Goal: Find specific page/section: Find specific page/section

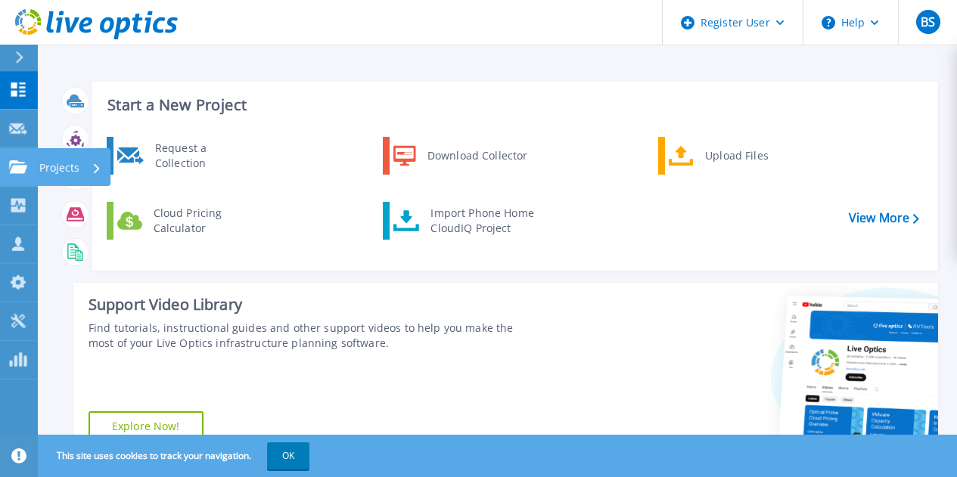
click at [61, 163] on p "Projects" at bounding box center [59, 167] width 40 height 39
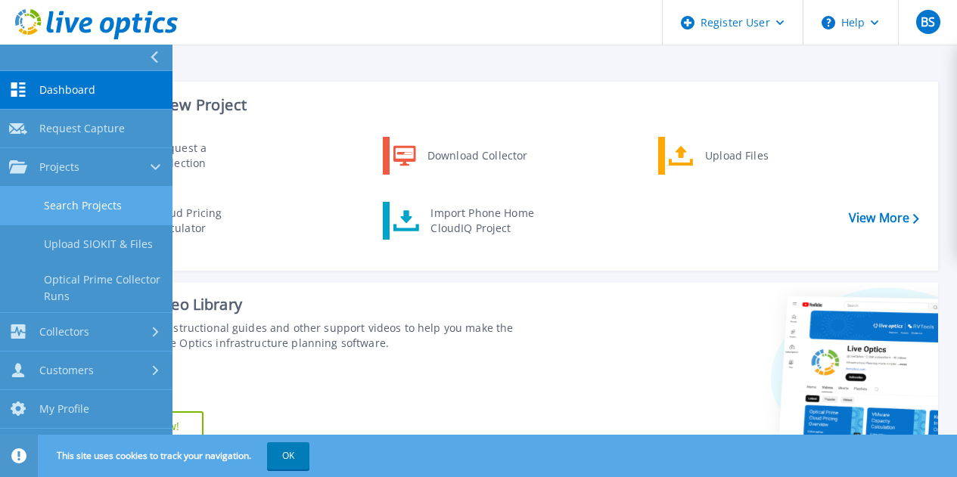
click at [82, 204] on link "Search Projects" at bounding box center [86, 206] width 172 height 39
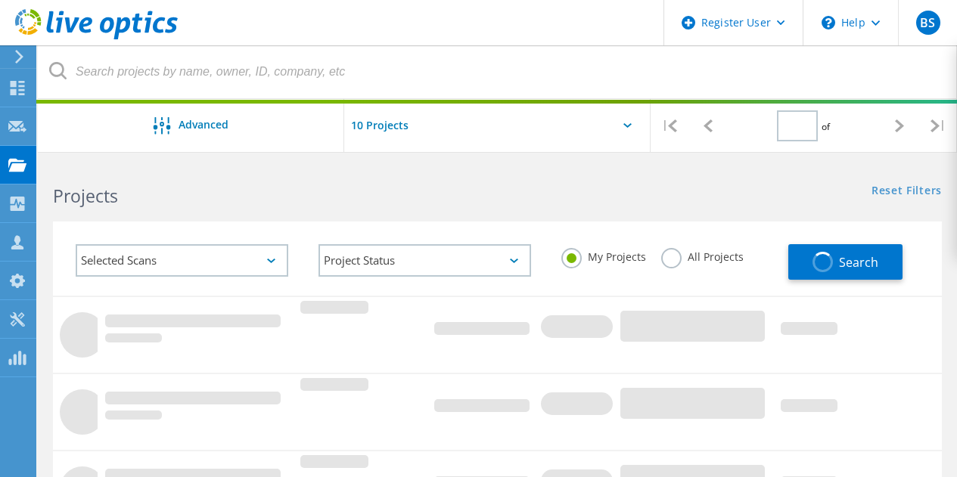
type input "1"
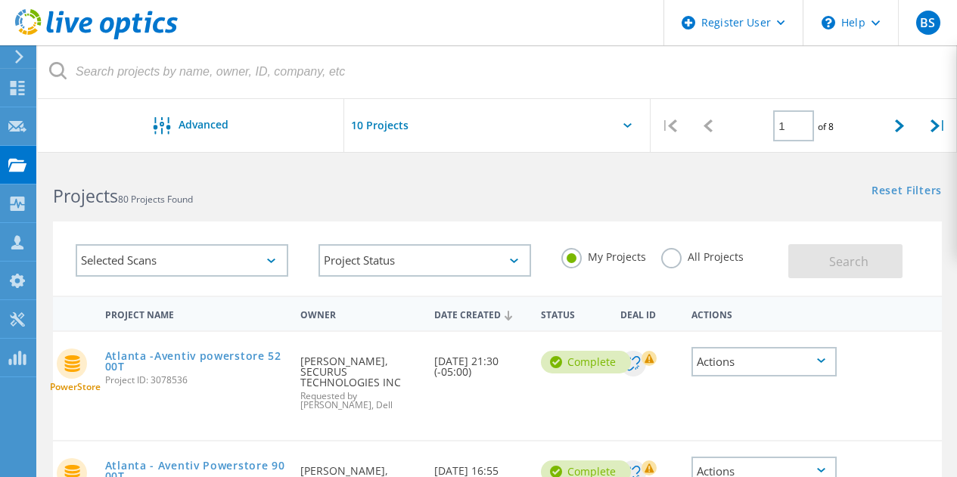
click at [436, 359] on div "Date Created [DATE] 21:30 (-05:00)" at bounding box center [479, 362] width 107 height 60
